Goal: Task Accomplishment & Management: Use online tool/utility

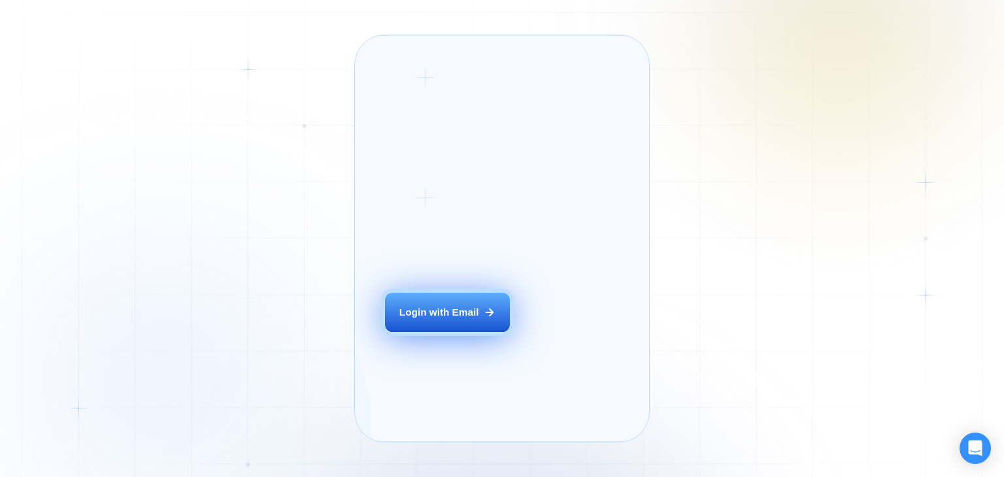
click at [433, 319] on div "Login with Email" at bounding box center [439, 312] width 80 height 14
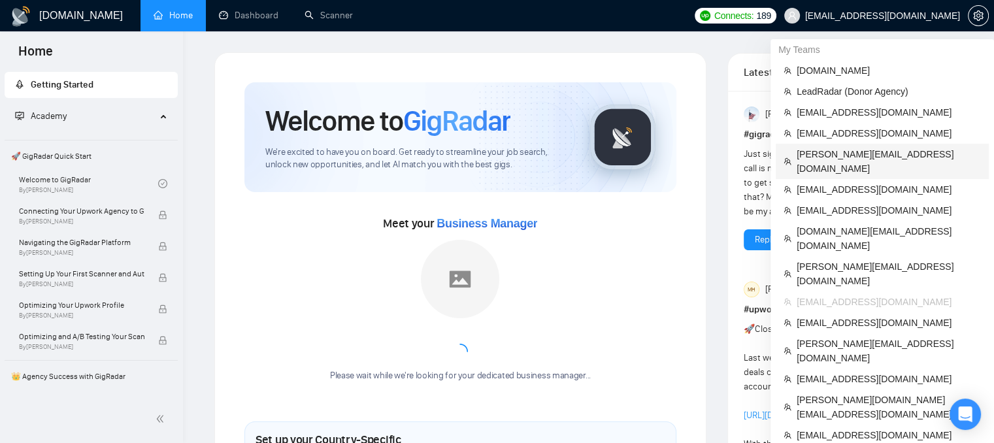
click at [848, 157] on span "[PERSON_NAME][EMAIL_ADDRESS][DOMAIN_NAME]" at bounding box center [889, 161] width 184 height 29
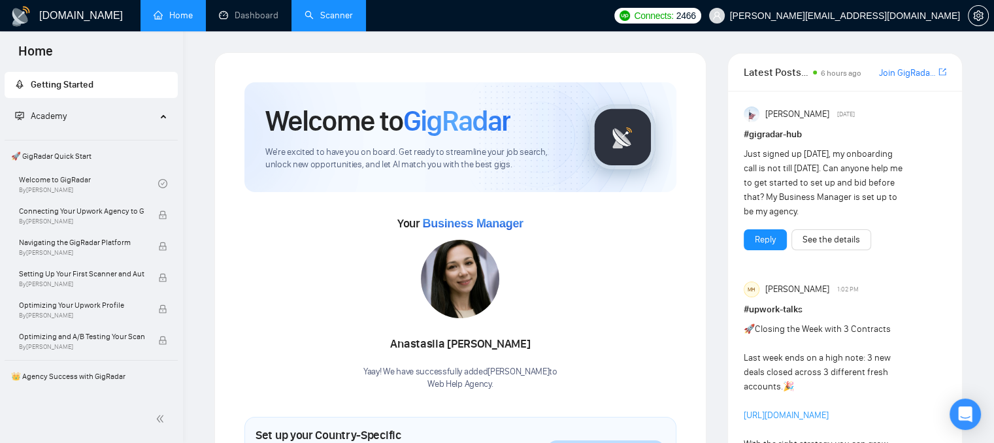
click at [328, 21] on link "Scanner" at bounding box center [329, 15] width 48 height 11
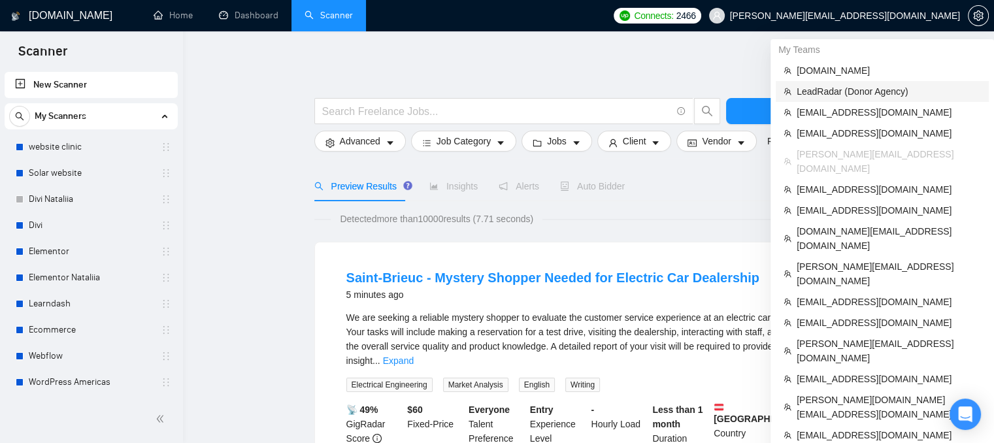
click at [812, 89] on span "LeadRadar (Donor Agency)" at bounding box center [889, 91] width 184 height 14
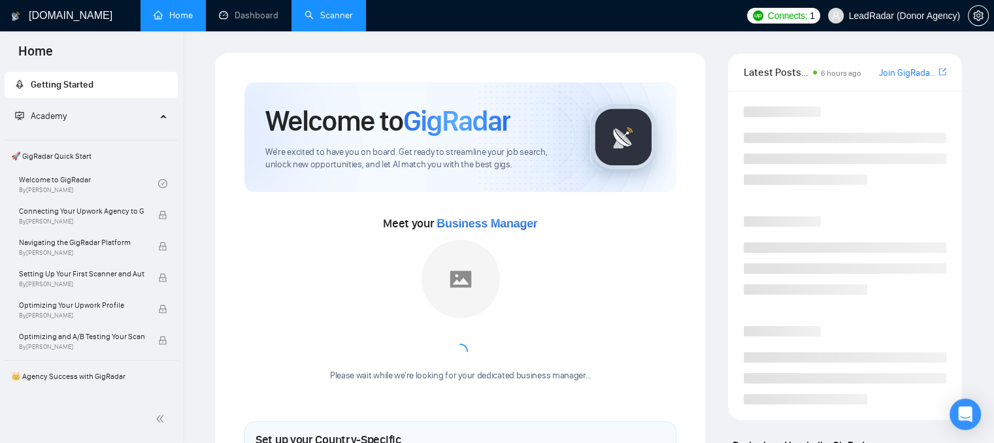
click at [314, 18] on link "Scanner" at bounding box center [329, 15] width 48 height 11
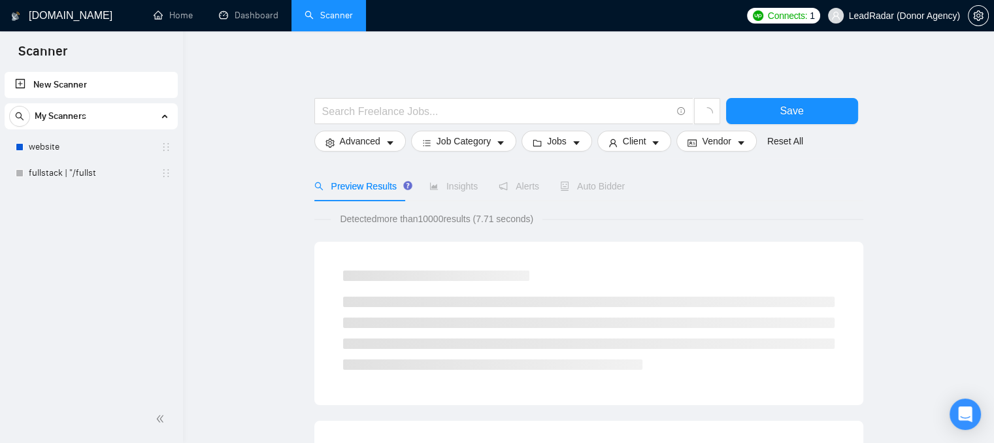
click at [70, 80] on link "New Scanner" at bounding box center [91, 85] width 152 height 26
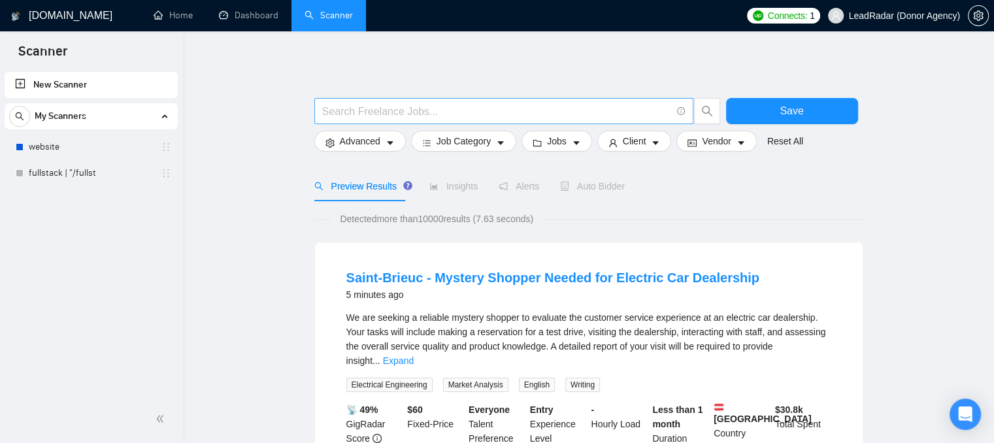
click at [360, 119] on span at bounding box center [503, 111] width 379 height 26
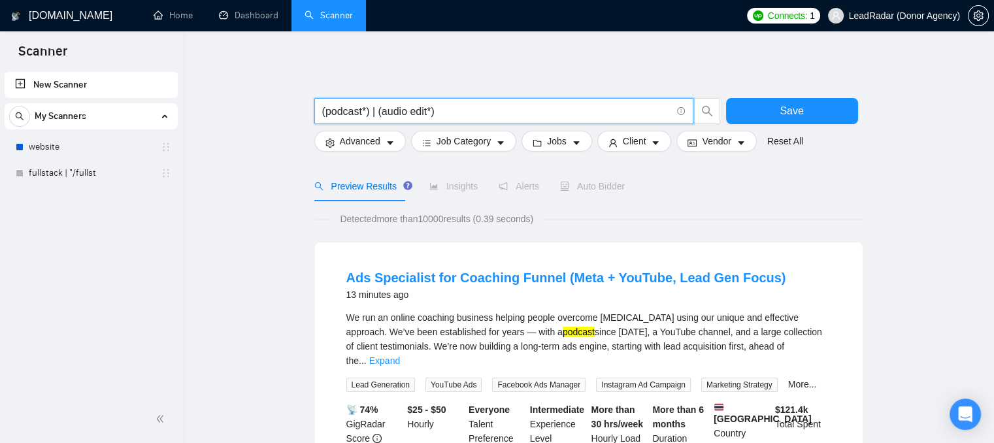
type input "(podcast*) | (audio edit*)"
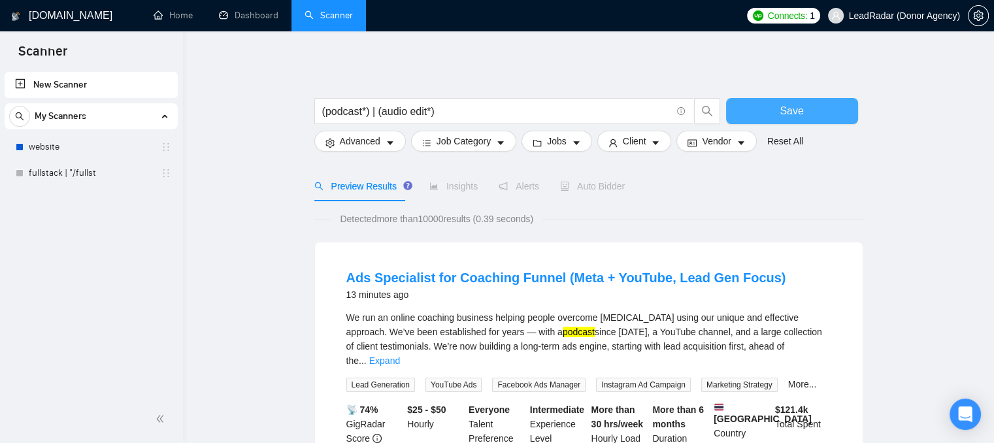
click at [816, 114] on button "Save" at bounding box center [792, 111] width 132 height 26
drag, startPoint x: 413, startPoint y: 296, endPoint x: 342, endPoint y: 299, distance: 70.7
click at [342, 299] on li "Ads Specialist for Coaching Funnel (Meta + YouTube, Lead Gen Focus) 13 minutes …" at bounding box center [589, 381] width 516 height 246
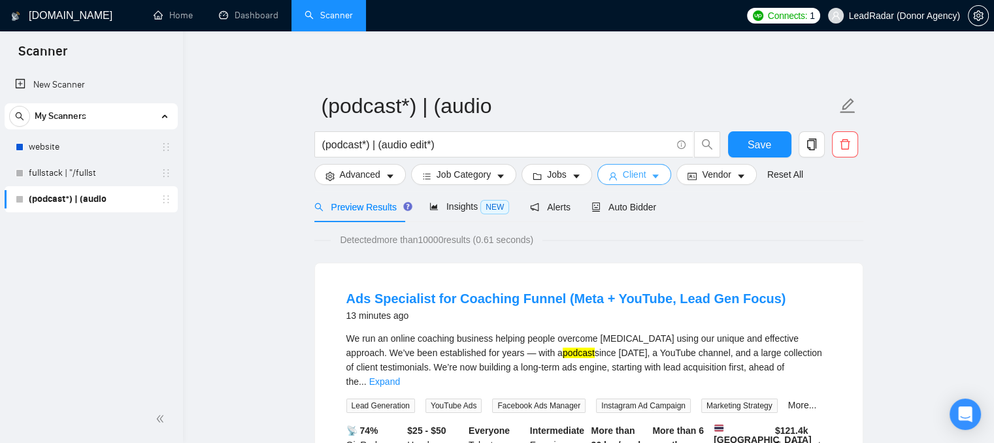
click at [627, 173] on span "Client" at bounding box center [635, 174] width 24 height 14
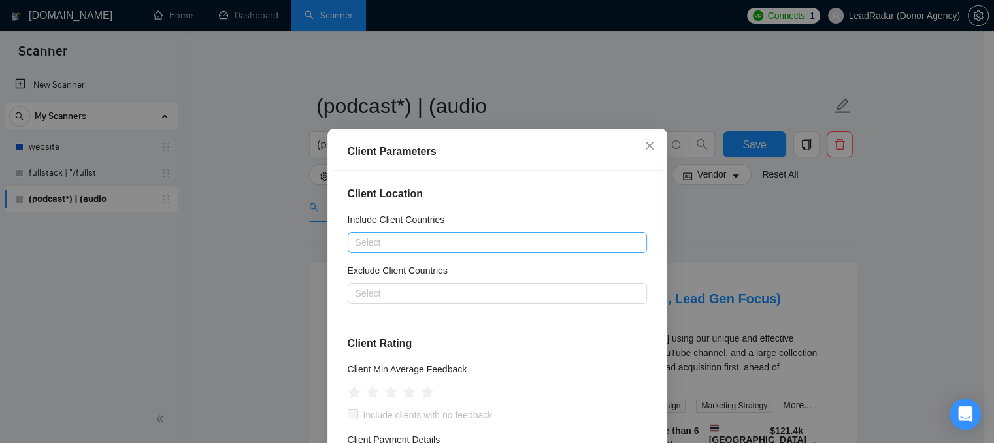
click at [369, 248] on div at bounding box center [491, 243] width 280 height 16
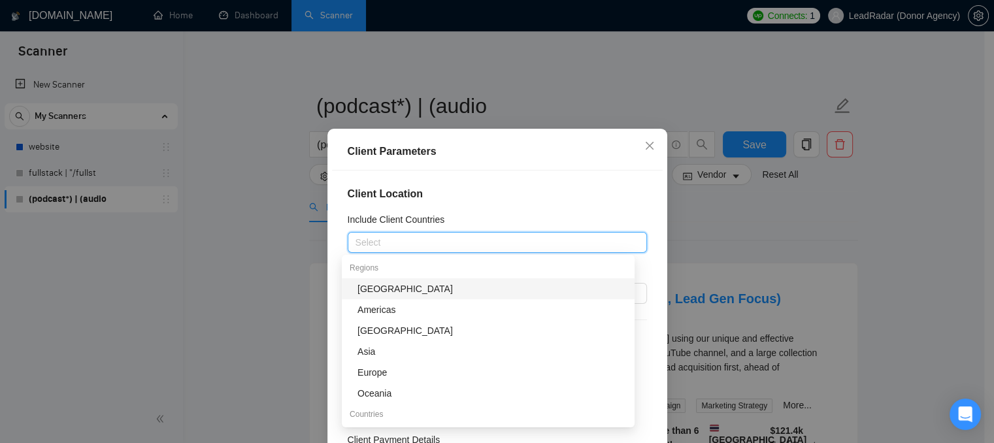
type input "i"
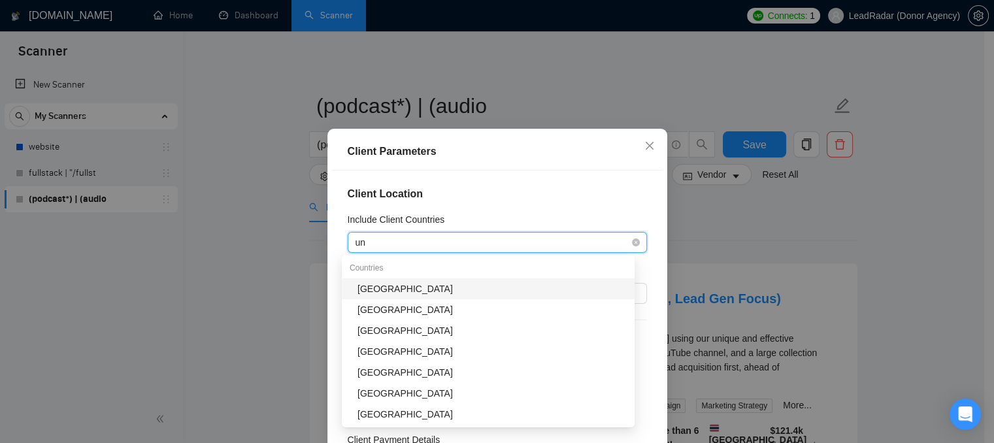
type input "uni"
click at [373, 286] on div "[GEOGRAPHIC_DATA]" at bounding box center [491, 289] width 269 height 14
type input "cana"
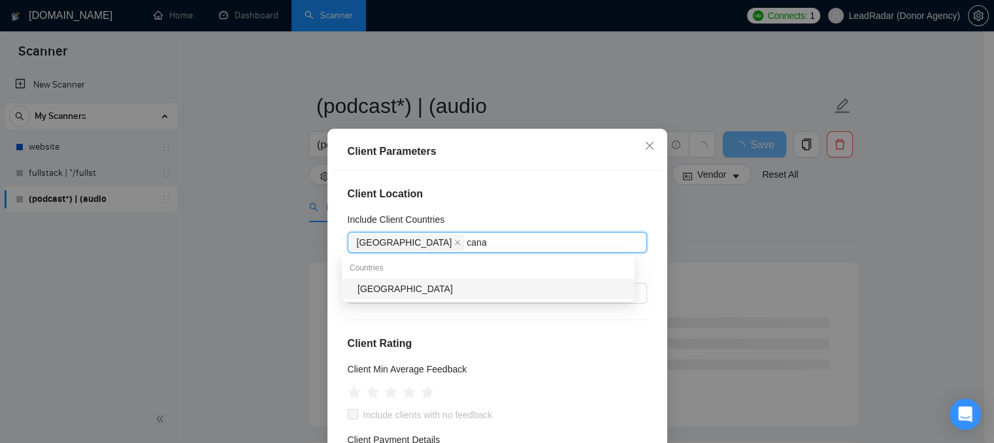
click at [373, 282] on div "[GEOGRAPHIC_DATA]" at bounding box center [491, 289] width 269 height 14
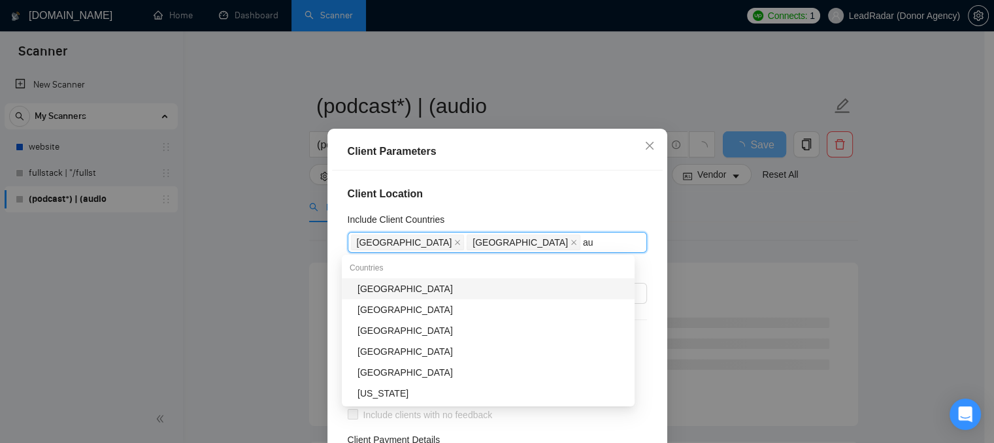
type input "aus"
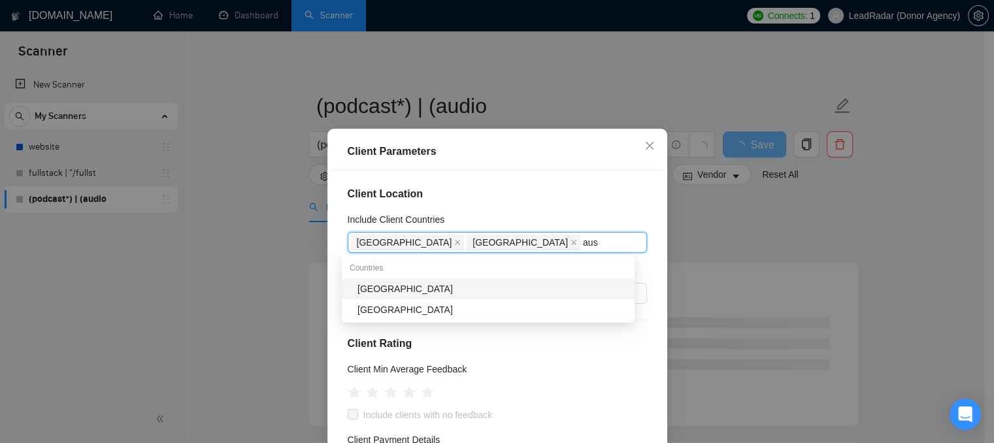
click at [376, 283] on div "[GEOGRAPHIC_DATA]" at bounding box center [491, 289] width 269 height 14
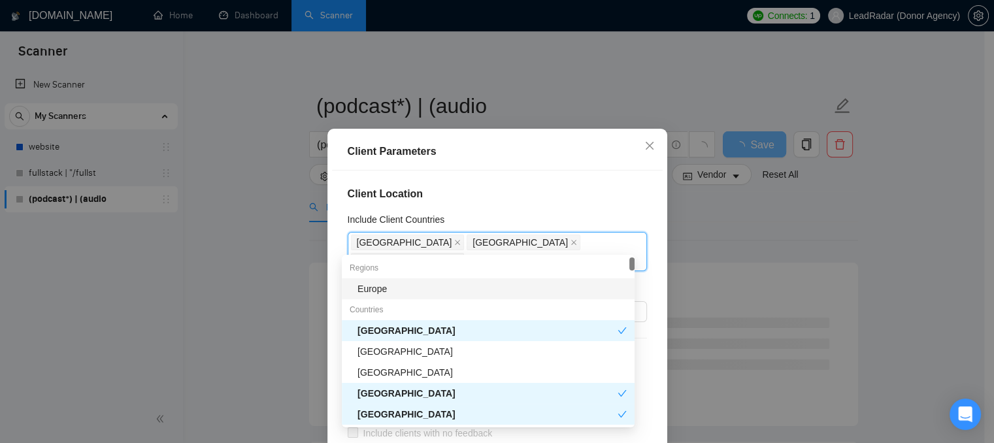
type input "uni"
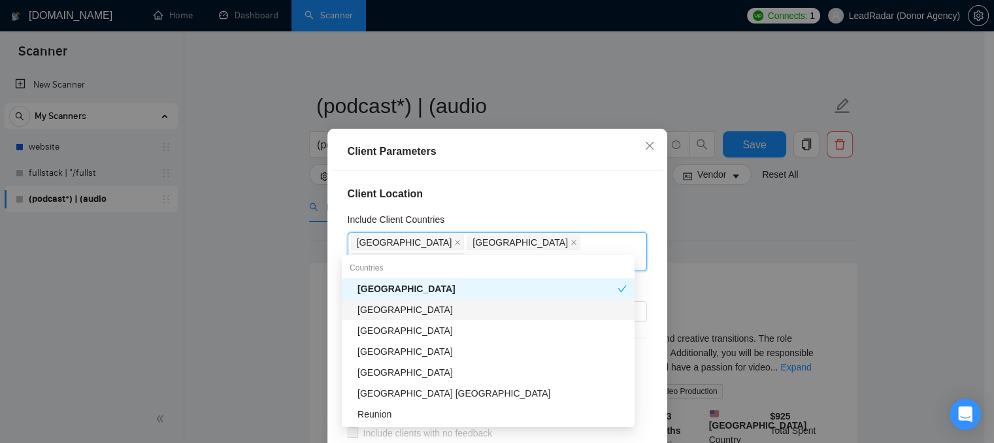
click at [376, 305] on div "[GEOGRAPHIC_DATA]" at bounding box center [491, 310] width 269 height 14
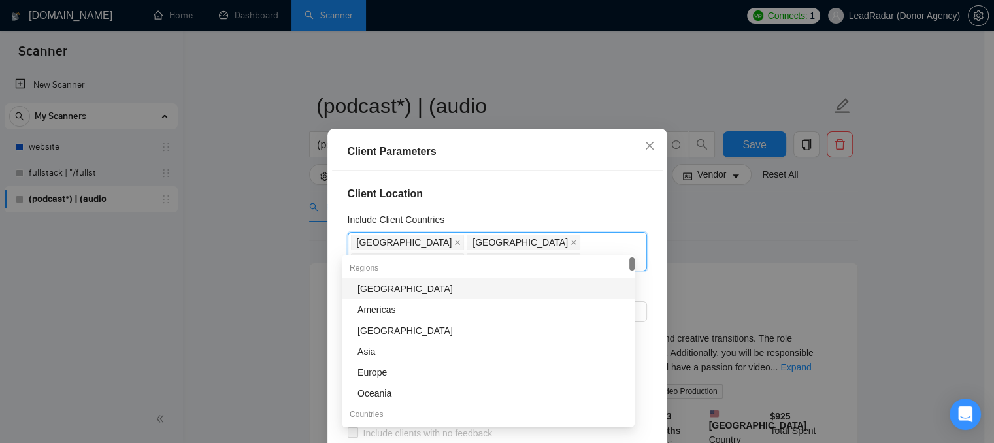
click at [551, 194] on h4 "Client Location" at bounding box center [497, 194] width 299 height 16
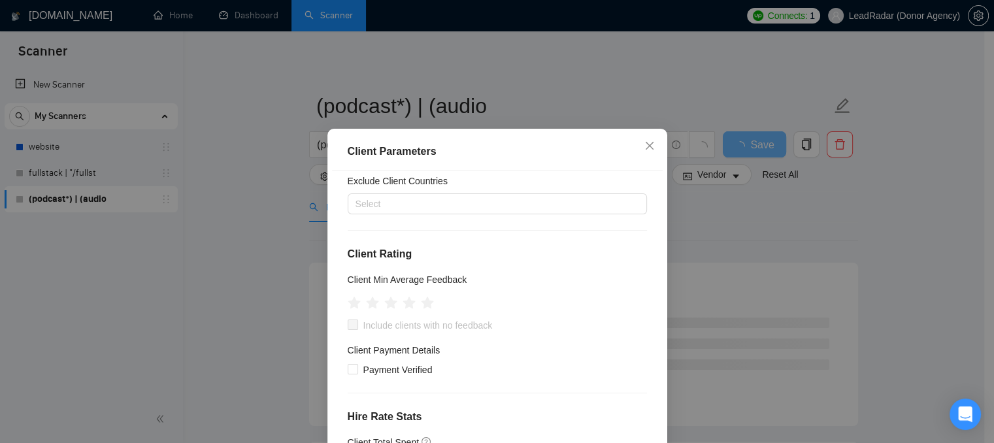
scroll to position [131, 0]
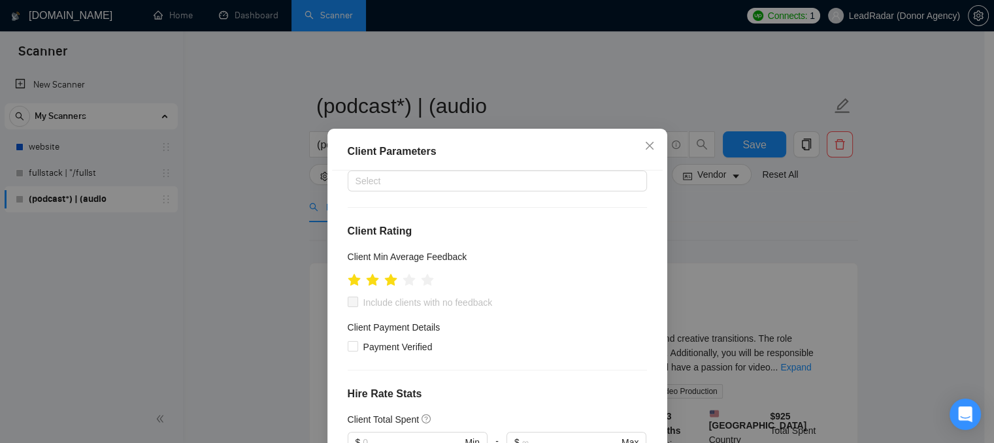
click at [393, 269] on ul at bounding box center [391, 279] width 86 height 20
click at [391, 273] on icon "star" at bounding box center [391, 280] width 14 height 14
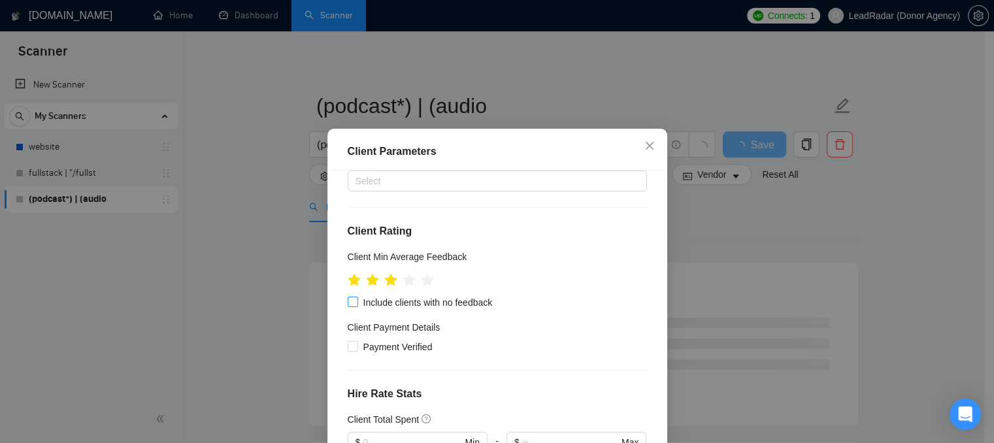
click at [461, 295] on span "Include clients with no feedback" at bounding box center [428, 302] width 140 height 14
click at [357, 297] on input "Include clients with no feedback" at bounding box center [352, 301] width 9 height 9
checkbox input "true"
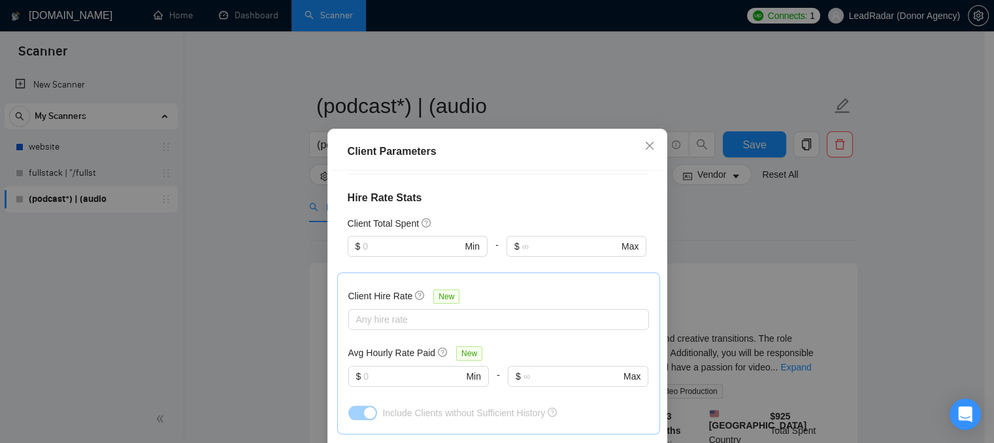
scroll to position [392, 0]
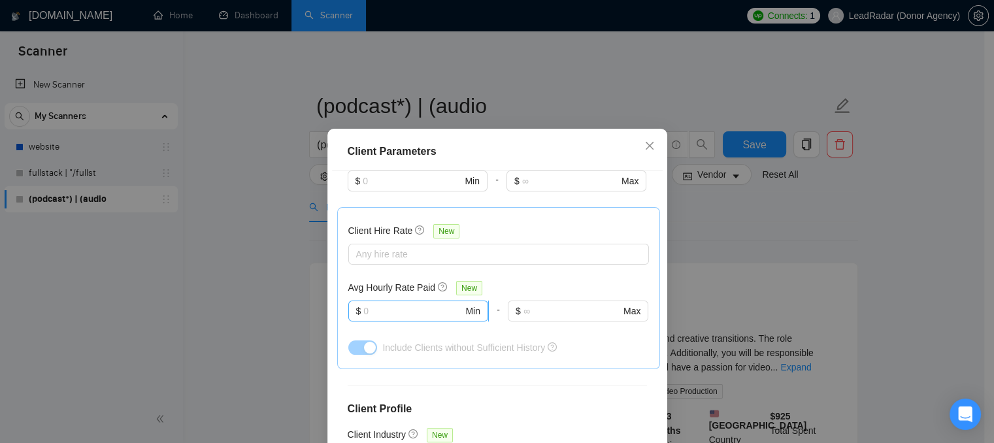
click at [390, 304] on input "text" at bounding box center [412, 311] width 99 height 14
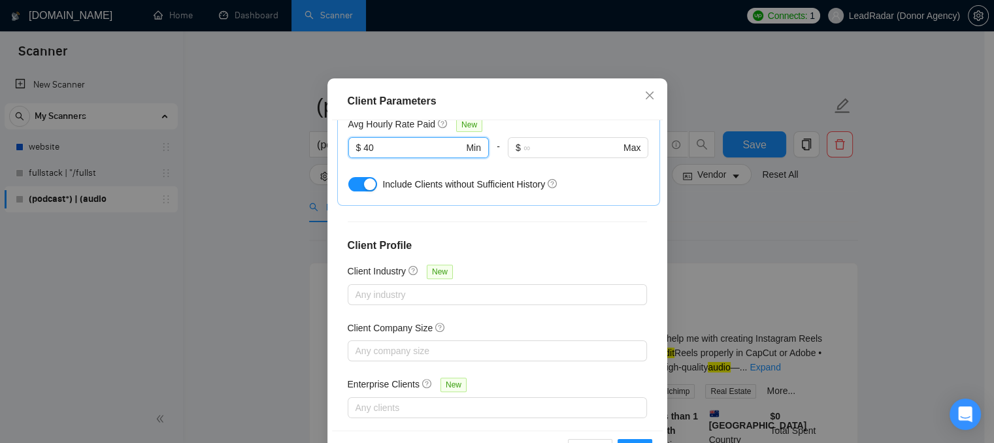
scroll to position [95, 0]
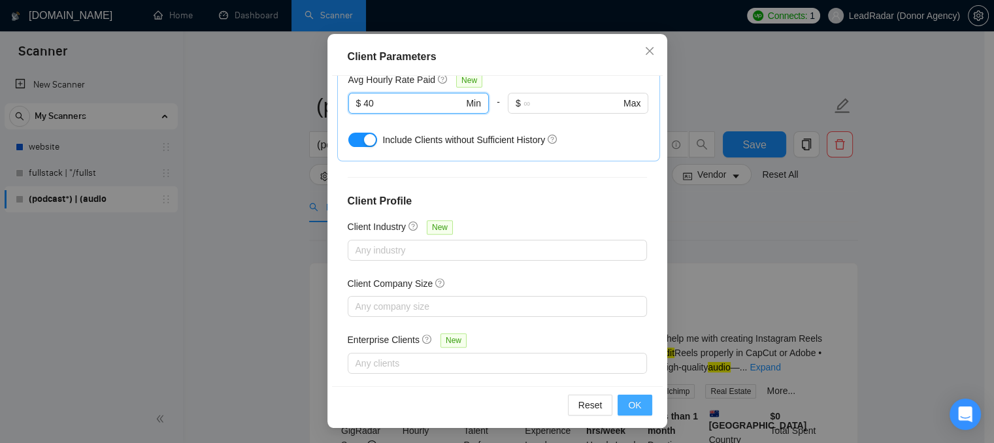
type input "40"
click at [628, 399] on span "OK" at bounding box center [634, 405] width 13 height 14
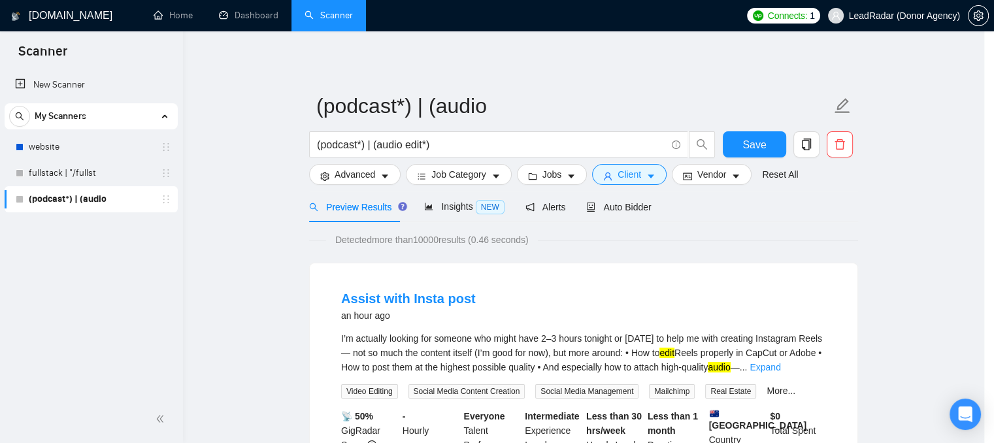
scroll to position [0, 0]
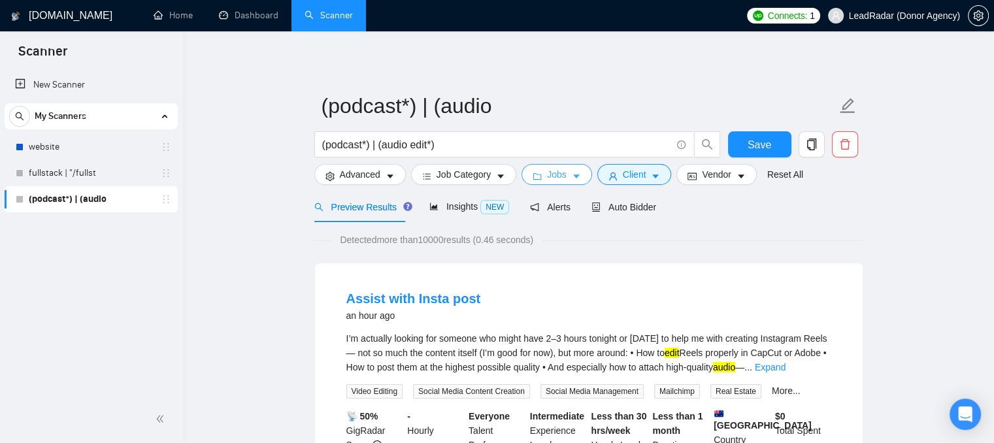
click at [562, 175] on span "Jobs" at bounding box center [557, 174] width 20 height 14
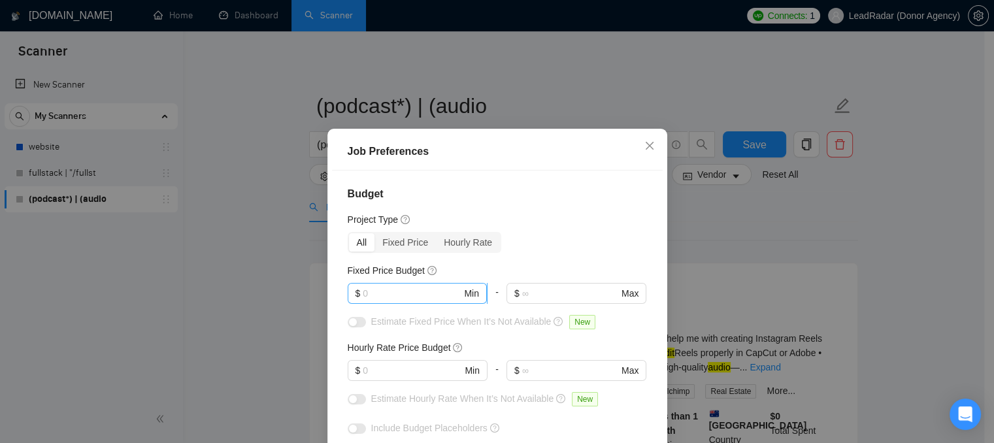
click at [376, 291] on input "text" at bounding box center [412, 293] width 99 height 14
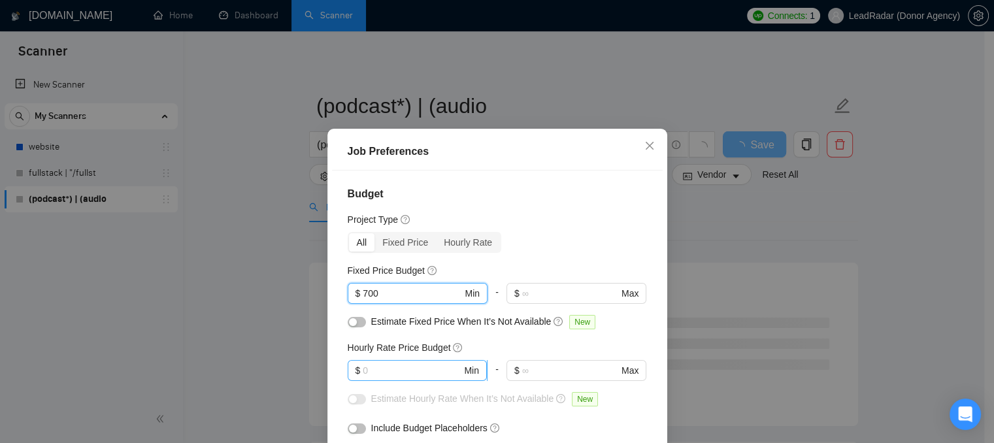
type input "700"
click at [365, 370] on input "text" at bounding box center [412, 370] width 99 height 14
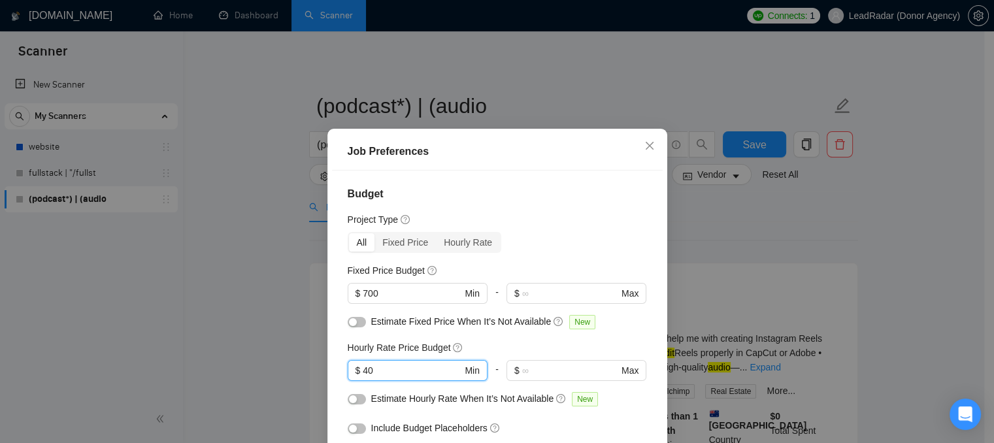
type input "40"
click at [356, 321] on button "button" at bounding box center [357, 322] width 18 height 10
click at [350, 397] on div "button" at bounding box center [353, 399] width 8 height 8
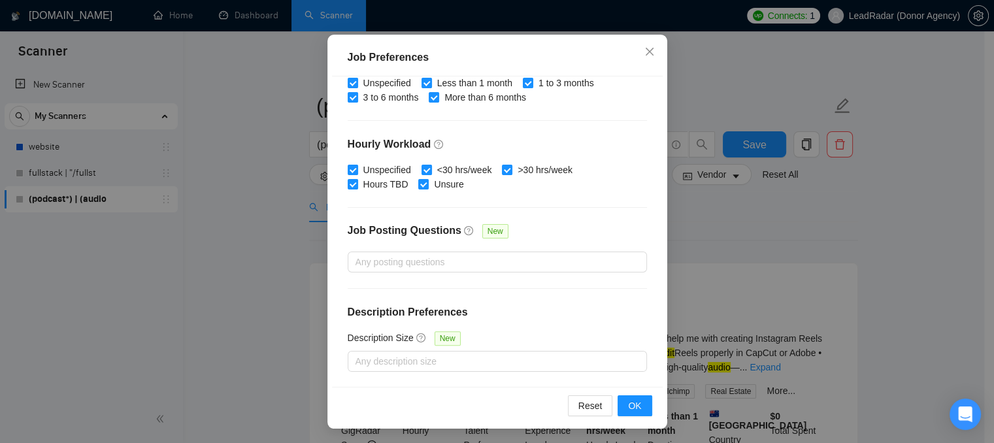
scroll to position [95, 0]
click at [628, 401] on span "OK" at bounding box center [634, 405] width 13 height 14
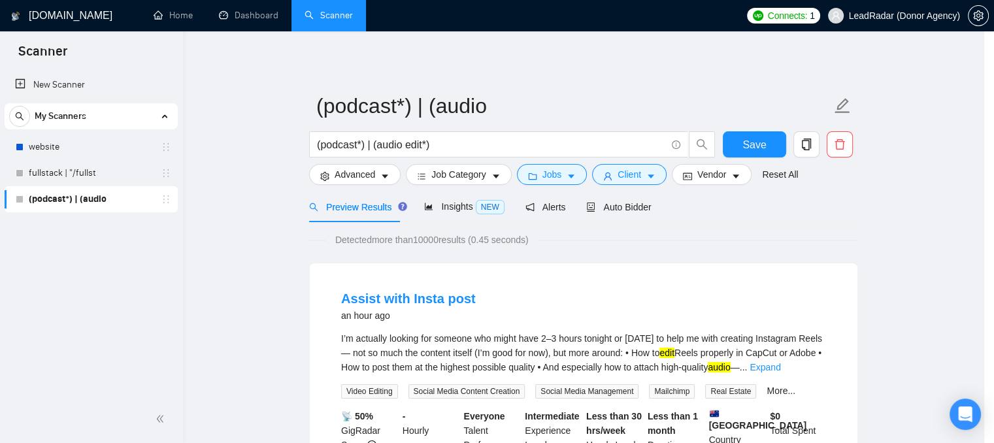
scroll to position [44, 0]
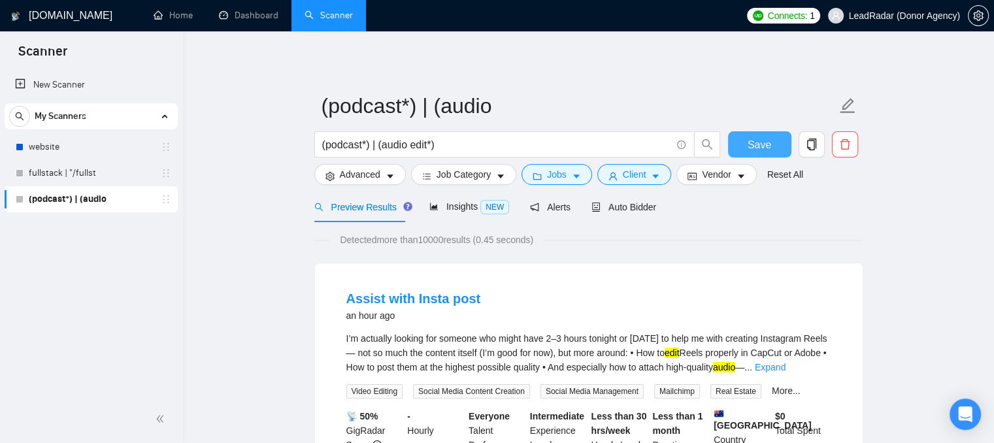
click at [734, 148] on button "Save" at bounding box center [759, 144] width 63 height 26
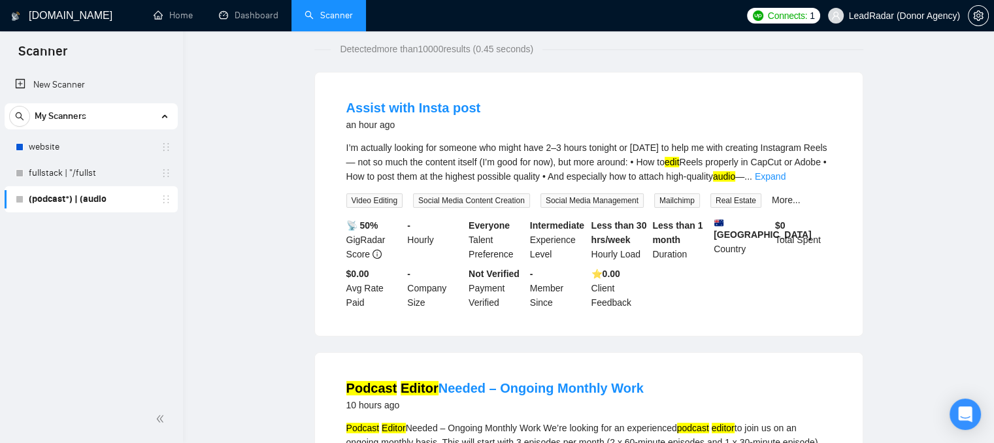
scroll to position [0, 0]
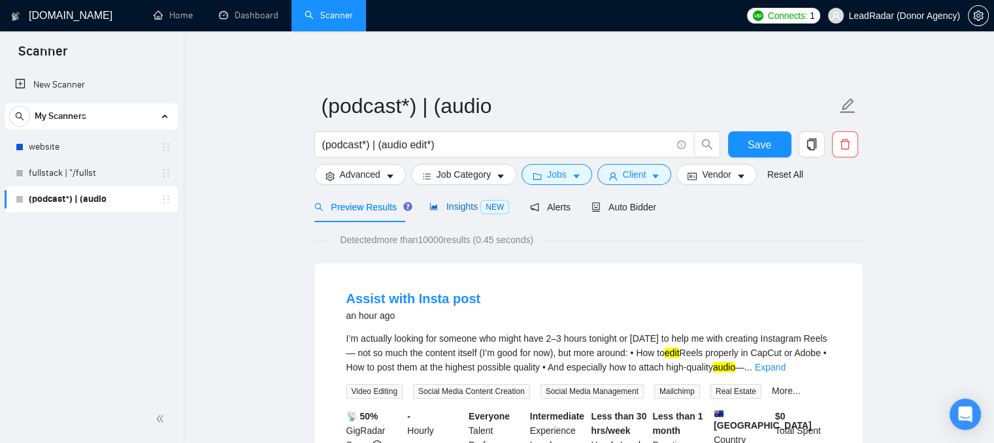
click at [455, 210] on span "Insights NEW" at bounding box center [469, 206] width 80 height 10
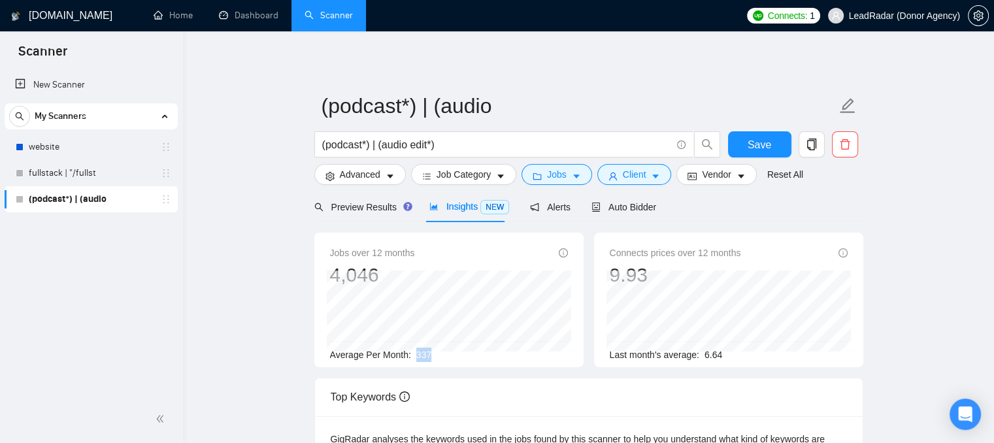
drag, startPoint x: 412, startPoint y: 356, endPoint x: 432, endPoint y: 355, distance: 19.6
click at [432, 355] on div "Average Per Month: 337" at bounding box center [449, 355] width 238 height 14
drag, startPoint x: 717, startPoint y: 356, endPoint x: 701, endPoint y: 356, distance: 15.7
click at [701, 356] on div "Last month's average: 6.64" at bounding box center [729, 355] width 238 height 14
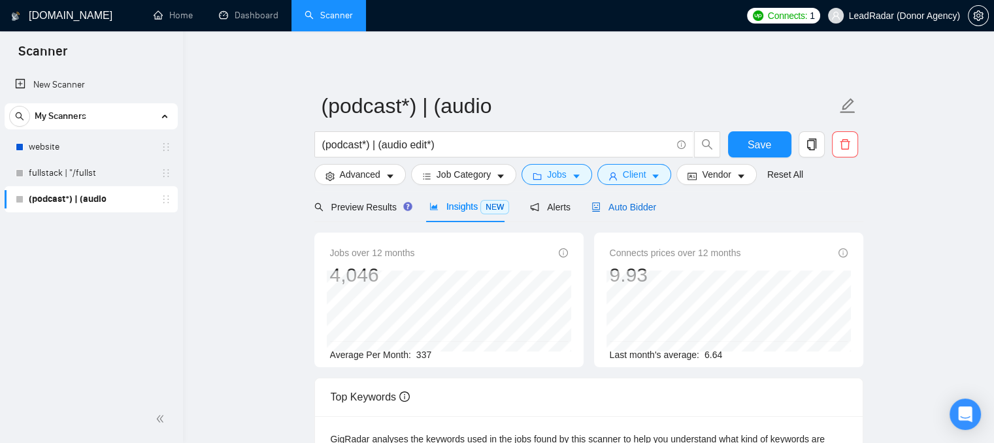
click at [608, 210] on span "Auto Bidder" at bounding box center [623, 207] width 65 height 10
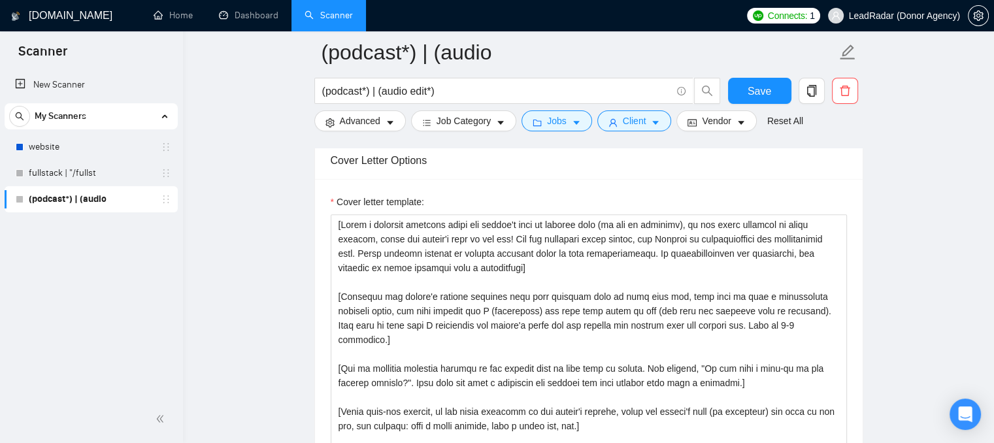
scroll to position [1438, 0]
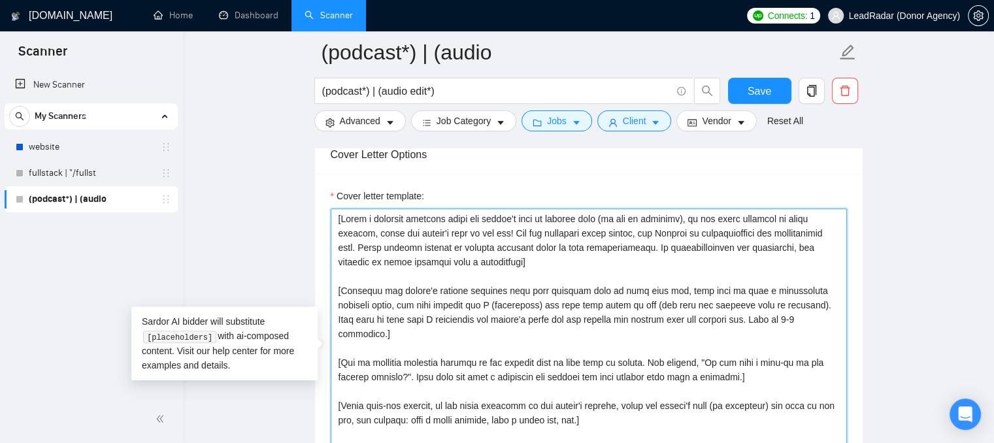
drag, startPoint x: 578, startPoint y: 271, endPoint x: 334, endPoint y: 198, distance: 254.5
click at [334, 198] on div "Cover letter template:" at bounding box center [589, 346] width 516 height 314
click at [546, 262] on textarea "Cover letter template:" at bounding box center [589, 355] width 516 height 294
click at [588, 330] on textarea "Cover letter template:" at bounding box center [589, 355] width 516 height 294
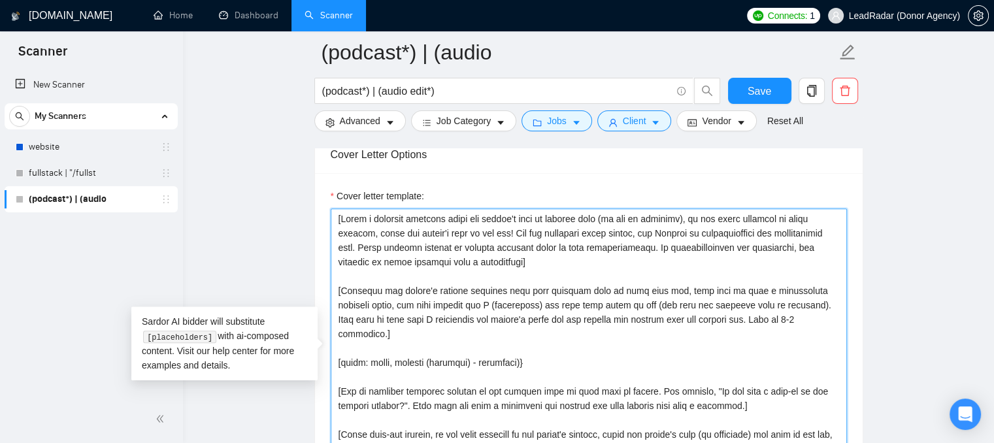
drag, startPoint x: 533, startPoint y: 346, endPoint x: 335, endPoint y: 344, distance: 198.7
click at [335, 344] on textarea "Cover letter template:" at bounding box center [589, 355] width 516 height 294
click at [380, 333] on textarea "Cover letter template:" at bounding box center [589, 355] width 516 height 294
type textarea "[Write a personal greeting using the client's name or company name (if any is p…"
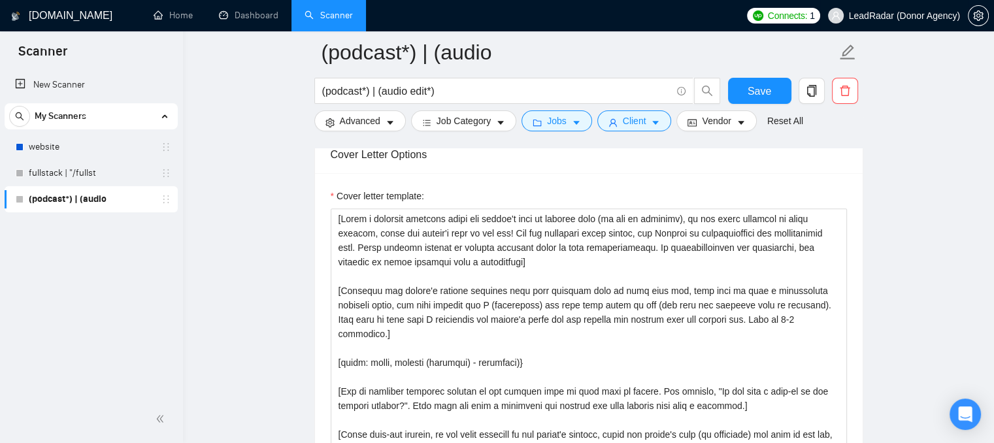
click at [850, 13] on span "LeadRadar (Donor Agency)" at bounding box center [894, 16] width 148 height 42
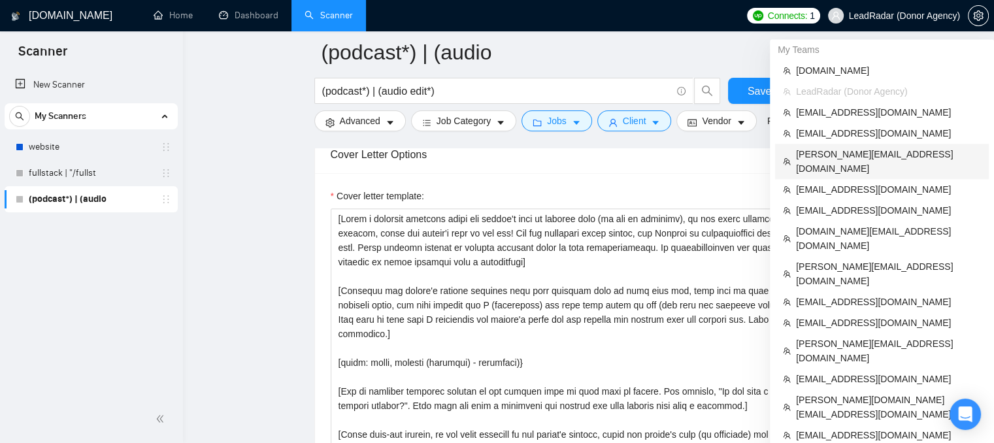
click at [823, 155] on span "[PERSON_NAME][EMAIL_ADDRESS][DOMAIN_NAME]" at bounding box center [888, 161] width 185 height 29
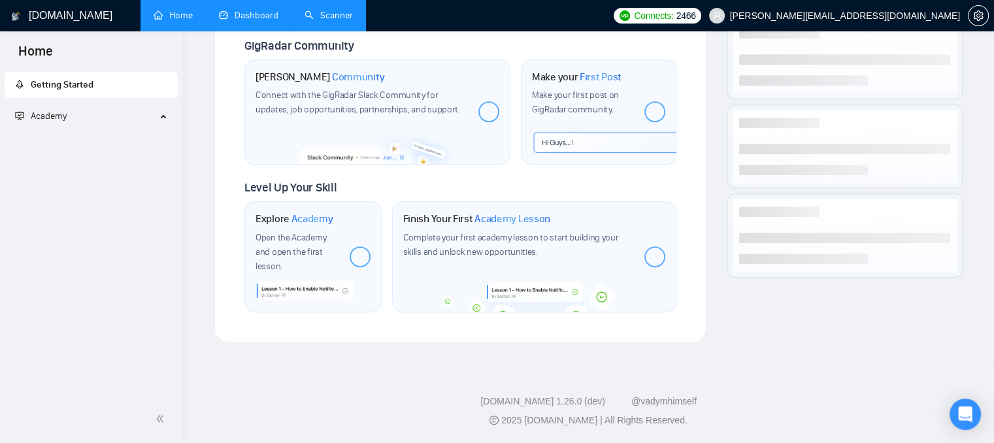
scroll to position [614, 0]
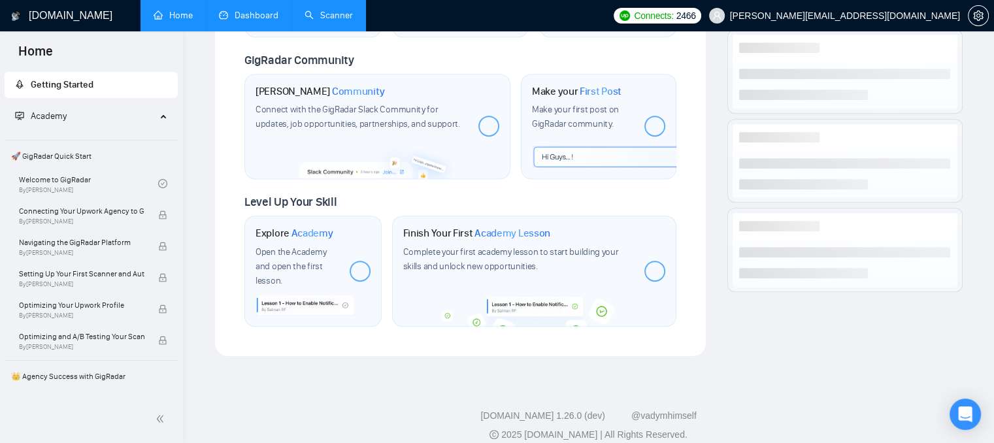
click at [252, 19] on link "Dashboard" at bounding box center [248, 15] width 59 height 11
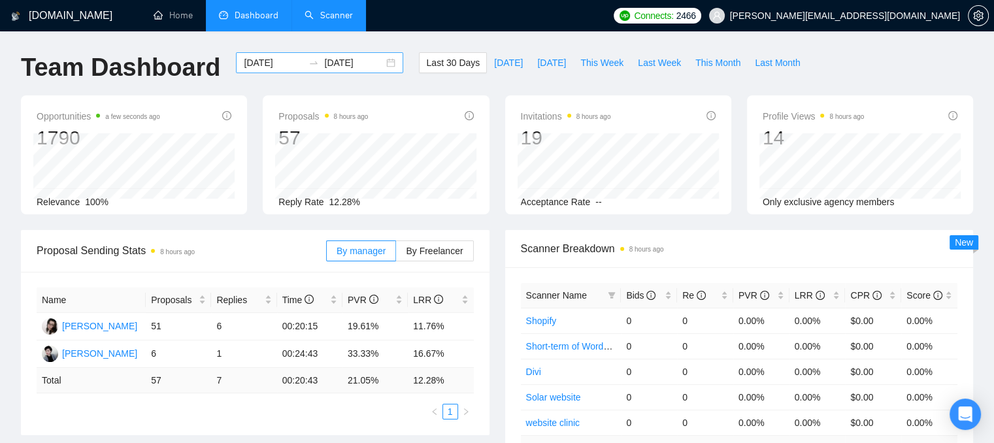
click at [276, 67] on input "[DATE]" at bounding box center [273, 63] width 59 height 14
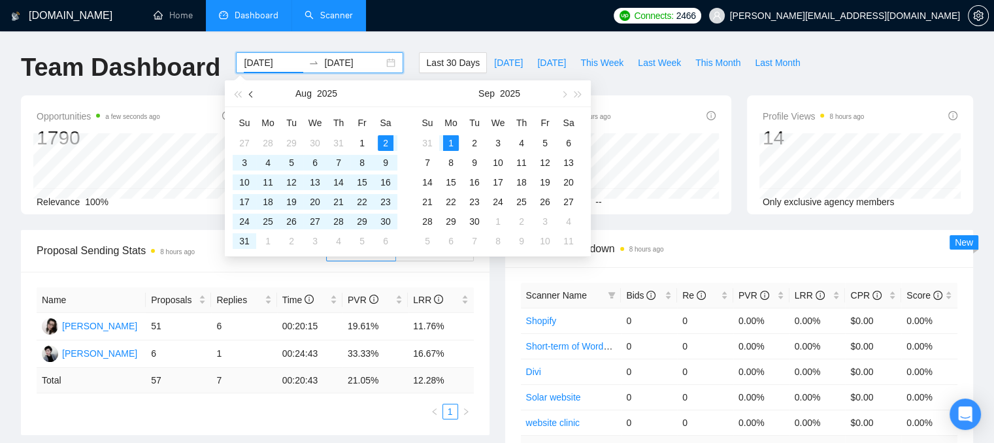
click at [249, 99] on button "button" at bounding box center [251, 93] width 14 height 26
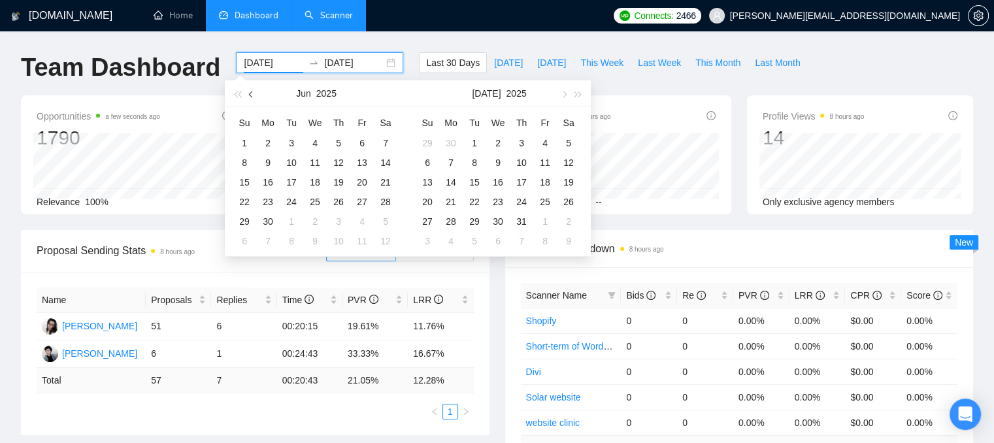
click at [249, 99] on button "button" at bounding box center [251, 93] width 14 height 26
click at [249, 98] on button "button" at bounding box center [251, 93] width 14 height 26
click at [248, 96] on button "button" at bounding box center [251, 93] width 14 height 26
click at [254, 99] on button "button" at bounding box center [251, 93] width 14 height 26
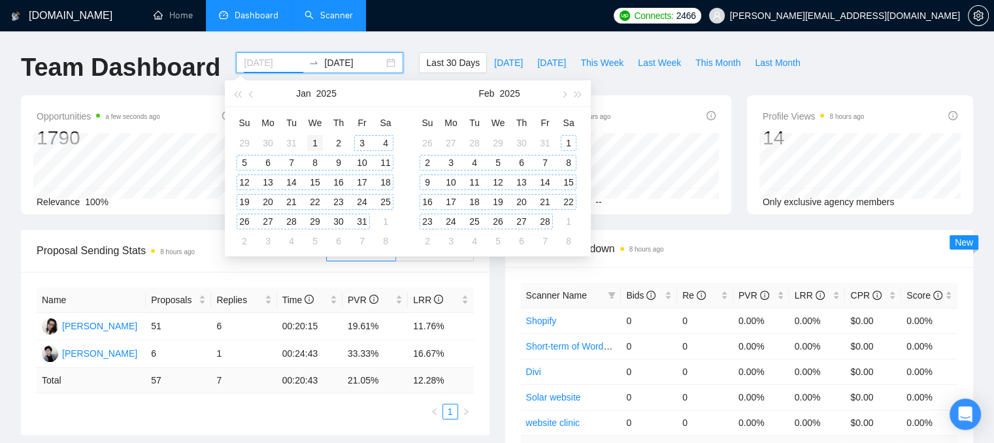
type input "[DATE]"
click at [314, 145] on div "1" at bounding box center [315, 143] width 16 height 16
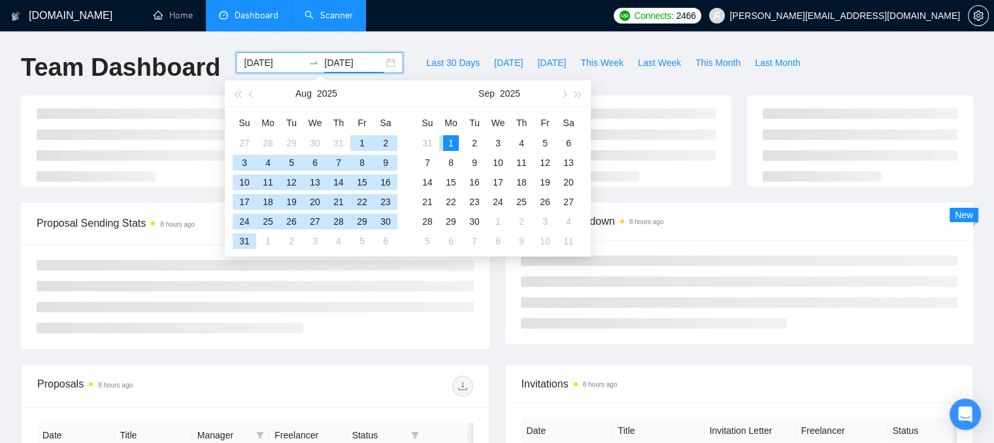
type input "[DATE]"
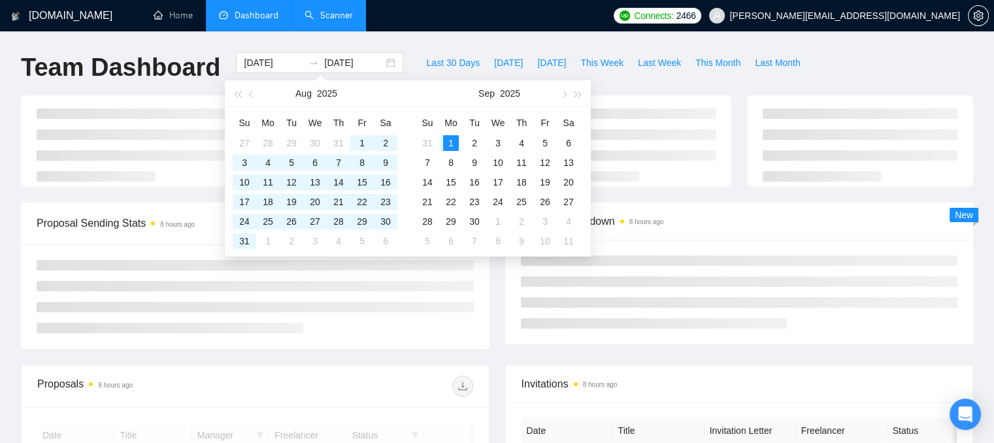
click at [687, 197] on div at bounding box center [497, 148] width 968 height 107
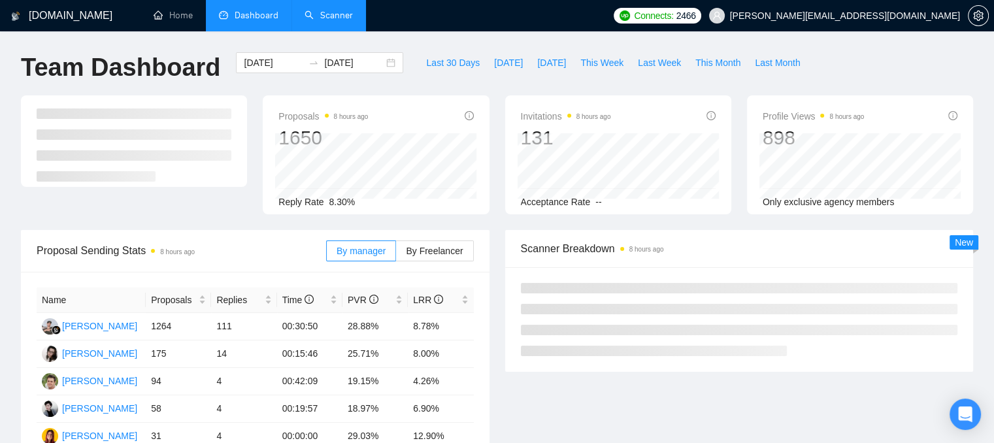
scroll to position [65, 0]
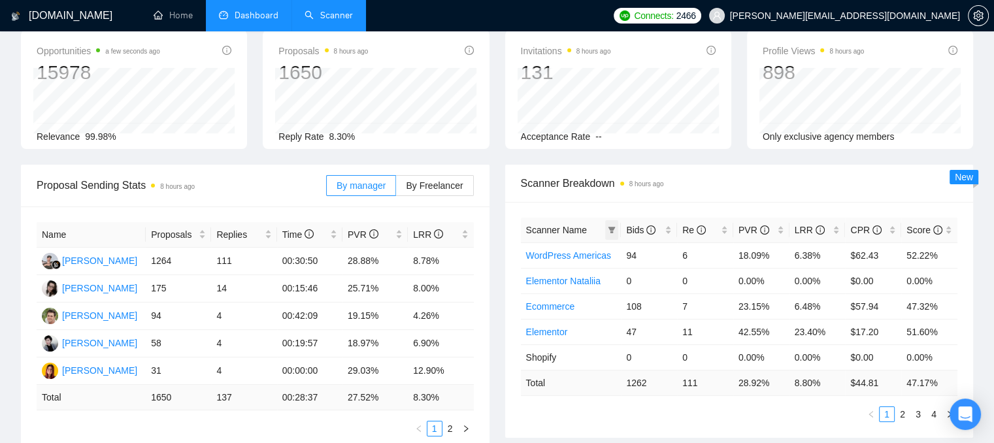
click at [610, 235] on span at bounding box center [611, 230] width 13 height 20
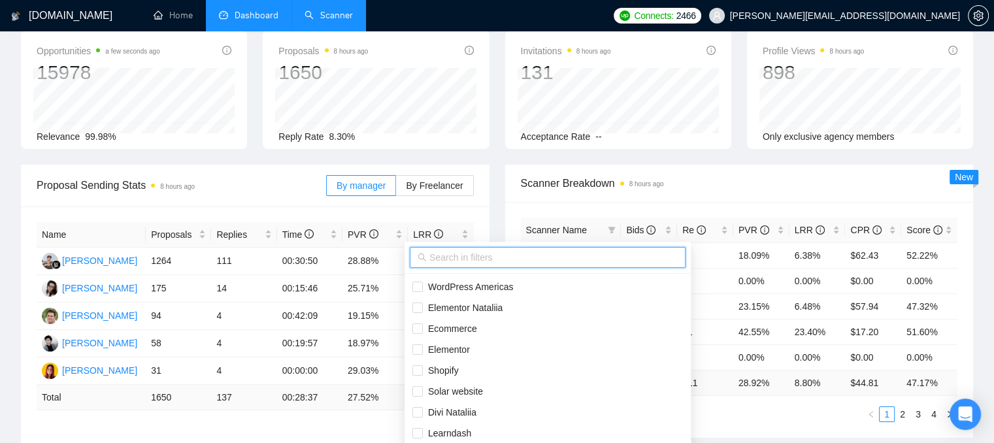
click at [522, 254] on input "text" at bounding box center [553, 257] width 248 height 14
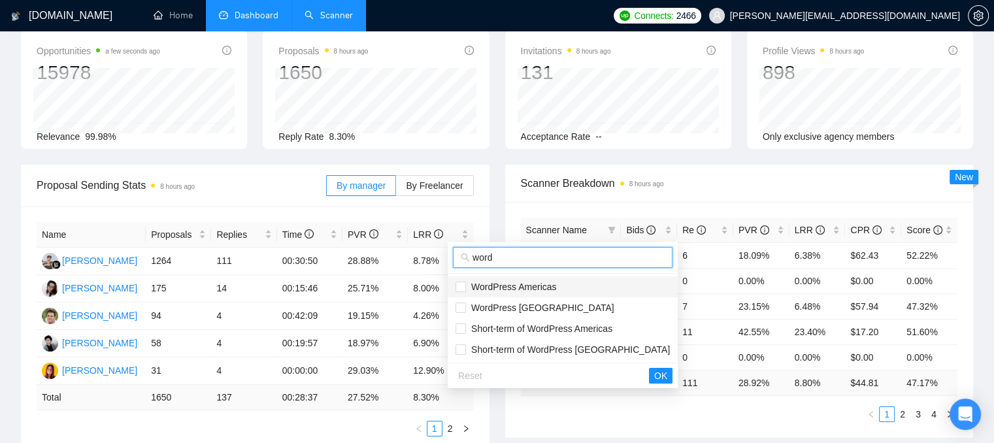
type input "word"
click at [491, 286] on span "WordPress Americas" at bounding box center [511, 287] width 90 height 10
checkbox input "true"
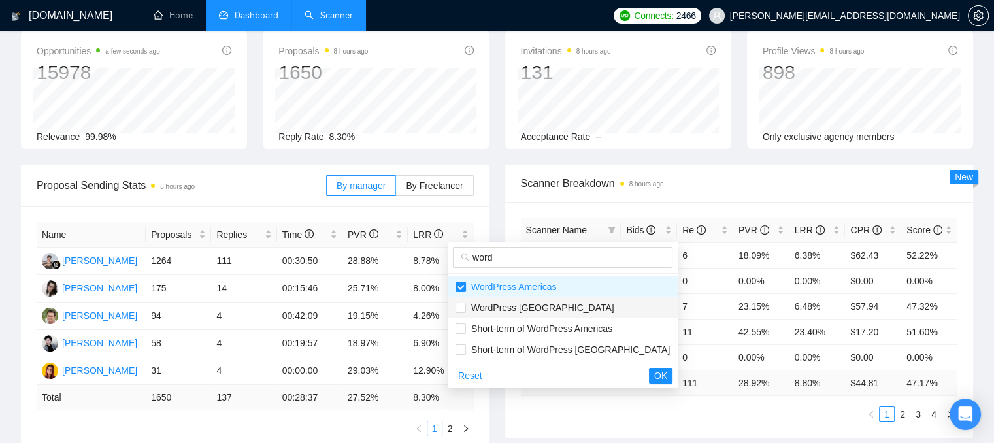
click at [499, 307] on span "WordPress [GEOGRAPHIC_DATA]" at bounding box center [540, 308] width 148 height 10
checkbox input "true"
click at [654, 376] on span "OK" at bounding box center [660, 376] width 13 height 14
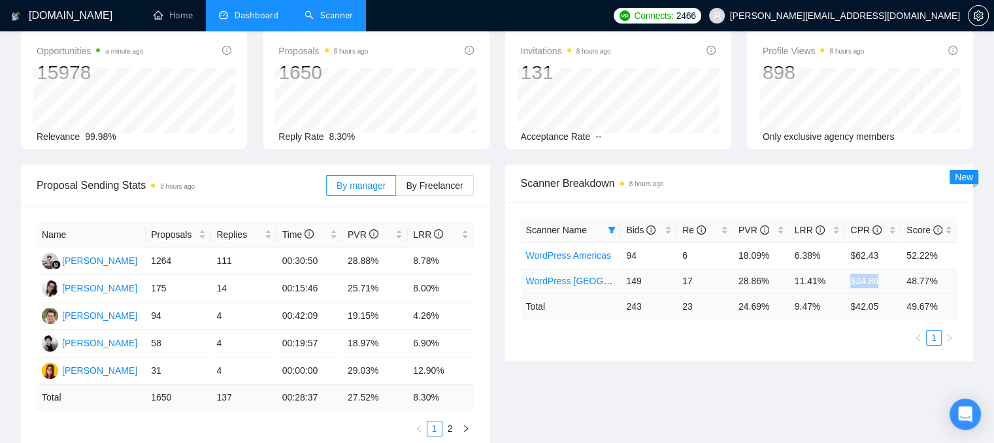
drag, startPoint x: 883, startPoint y: 273, endPoint x: 852, endPoint y: 281, distance: 31.9
click at [852, 281] on td "$34.86" at bounding box center [873, 280] width 56 height 25
drag, startPoint x: 822, startPoint y: 285, endPoint x: 793, endPoint y: 286, distance: 28.1
click at [793, 286] on td "11.41%" at bounding box center [817, 280] width 56 height 25
click at [684, 188] on span "Scanner Breakdown 8 hours ago" at bounding box center [739, 183] width 437 height 16
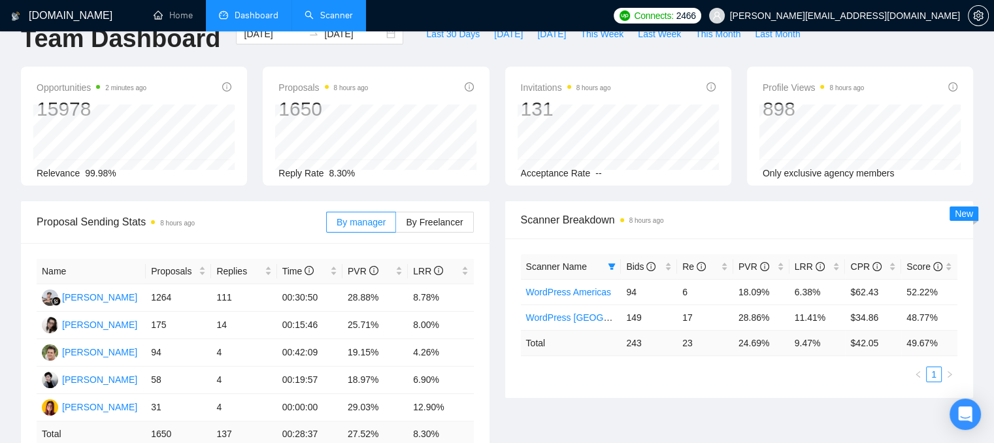
scroll to position [0, 0]
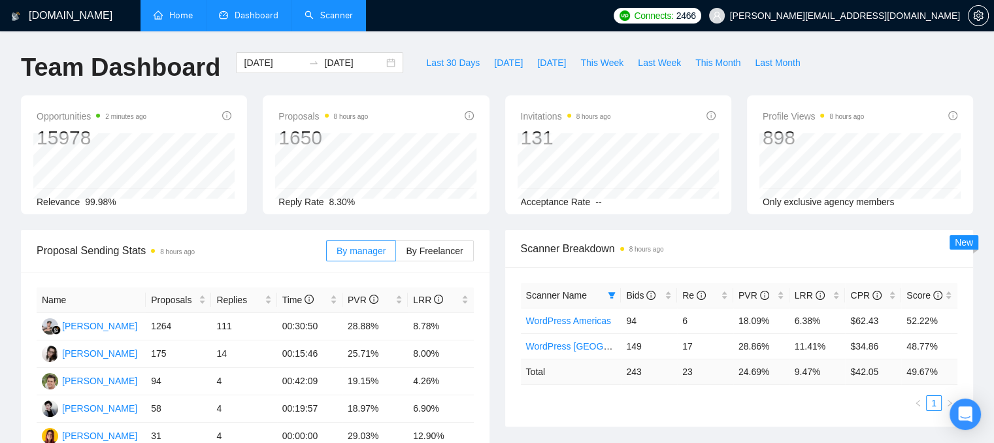
click at [184, 12] on link "Home" at bounding box center [173, 15] width 39 height 11
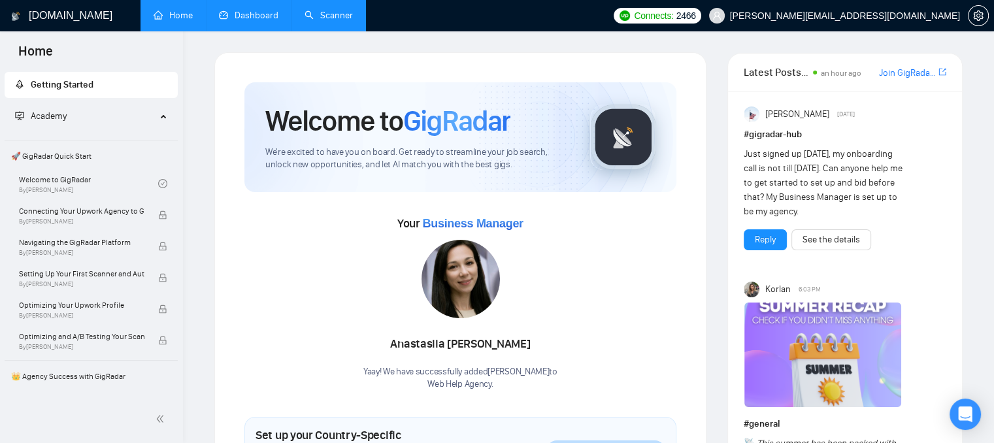
click at [316, 19] on link "Scanner" at bounding box center [329, 15] width 48 height 11
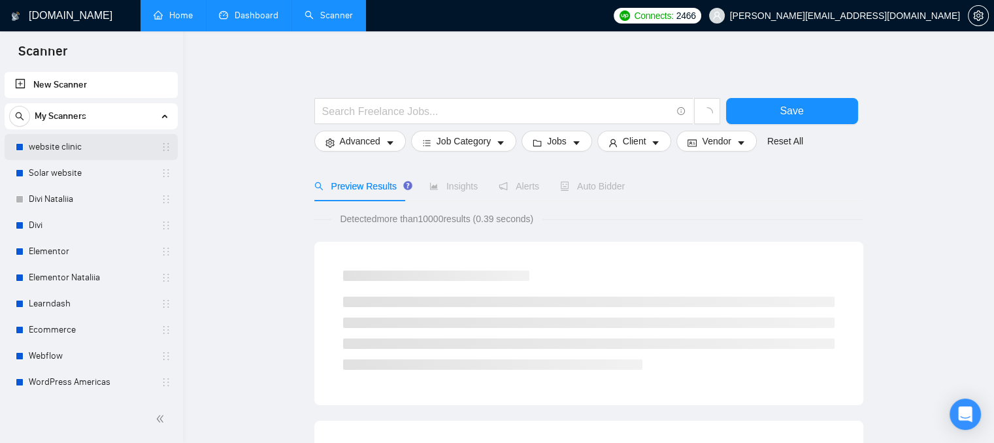
click at [64, 152] on link "website clinic" at bounding box center [91, 147] width 124 height 26
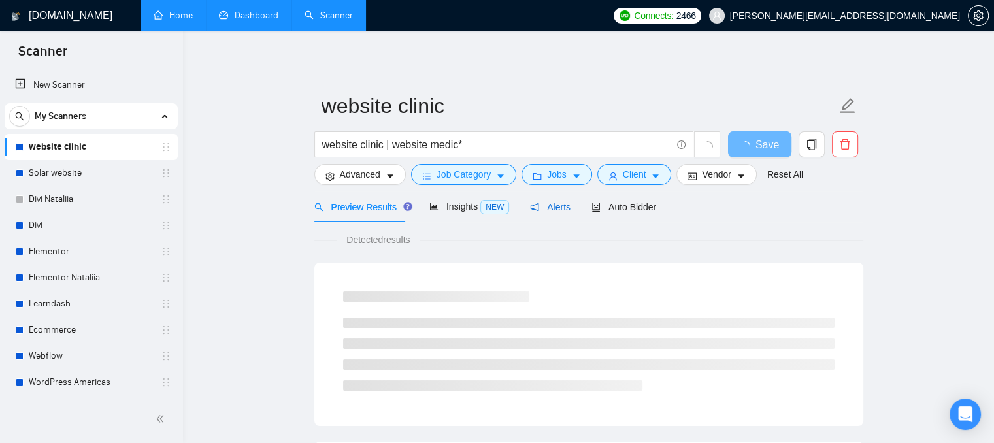
click at [530, 208] on icon "notification" at bounding box center [534, 207] width 9 height 9
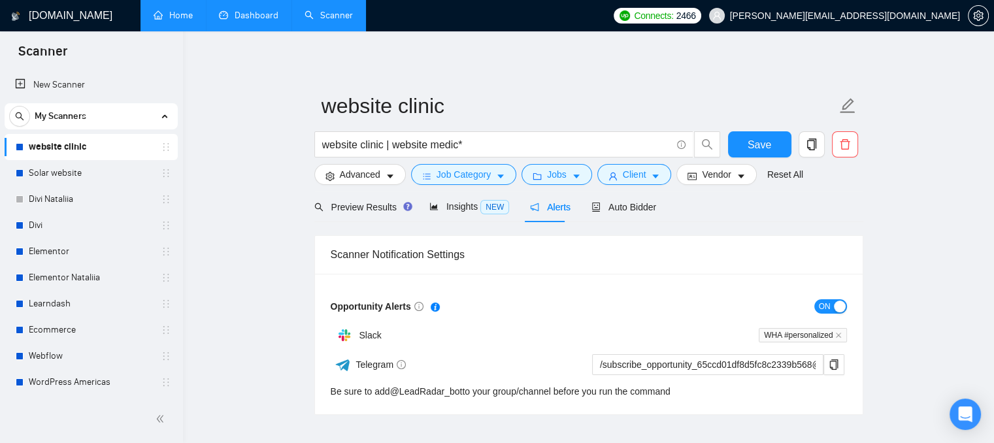
click at [225, 10] on link "Dashboard" at bounding box center [248, 15] width 59 height 11
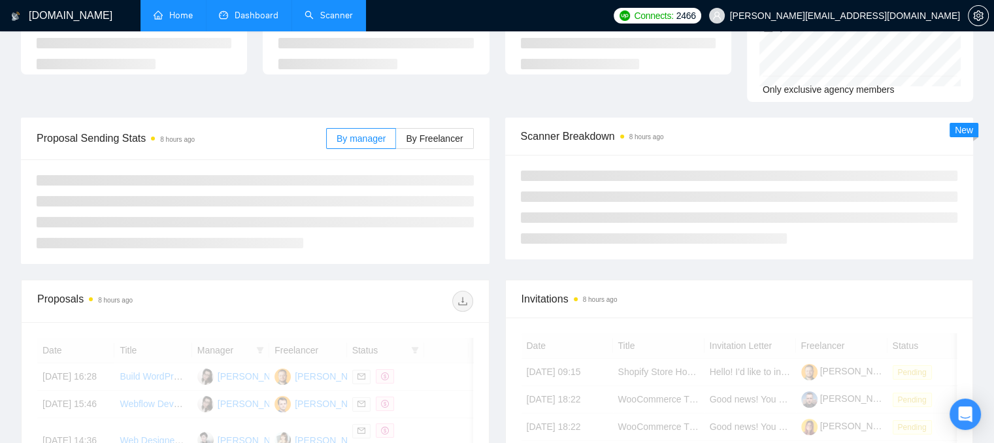
scroll to position [131, 0]
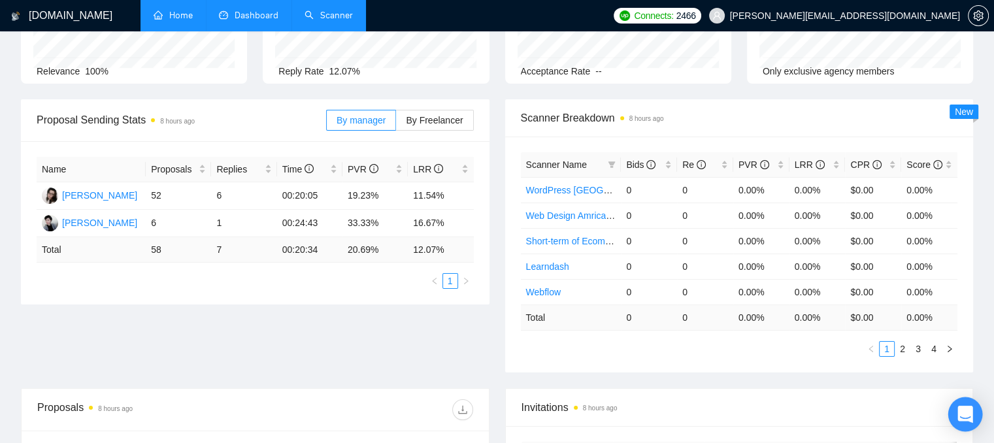
click at [950, 312] on body "[DOMAIN_NAME] Home Dashboard Scanner Connects: 2466 [PERSON_NAME][EMAIL_ADDRESS…" at bounding box center [497, 90] width 994 height 443
click at [967, 415] on icon "Open Intercom Messenger" at bounding box center [964, 414] width 15 height 17
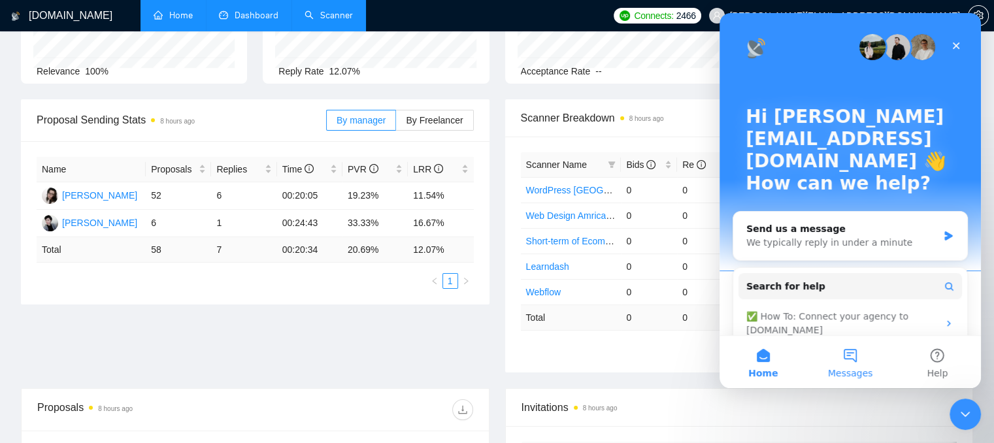
scroll to position [0, 0]
click at [858, 359] on button "Messages" at bounding box center [849, 362] width 87 height 52
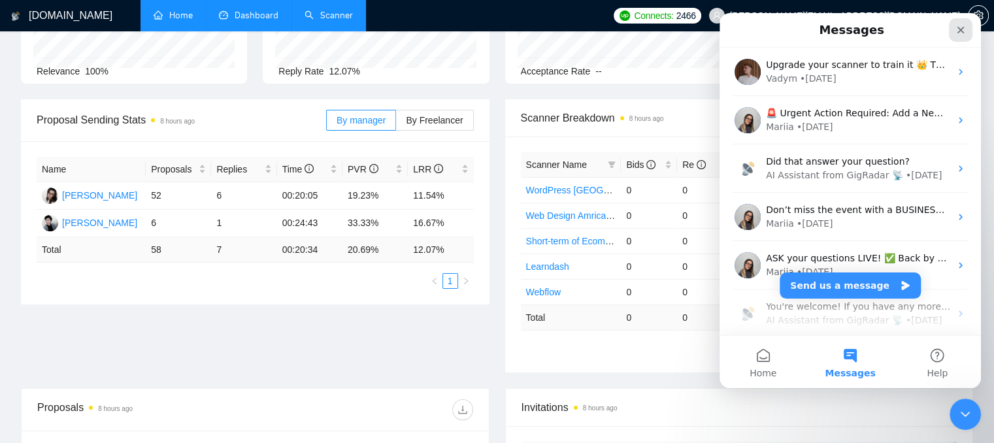
click at [955, 29] on div "Close" at bounding box center [961, 30] width 24 height 24
